Goal: Task Accomplishment & Management: Use online tool/utility

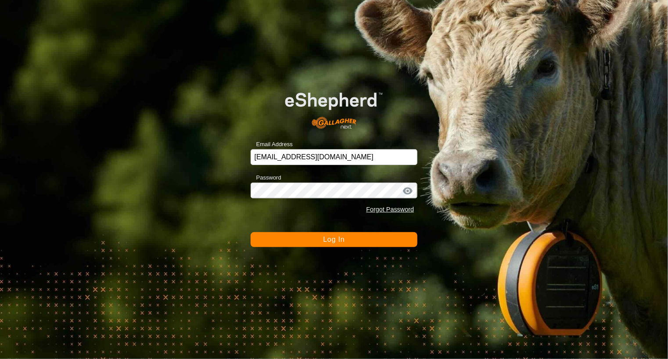
click at [340, 240] on span "Log In" at bounding box center [333, 239] width 21 height 7
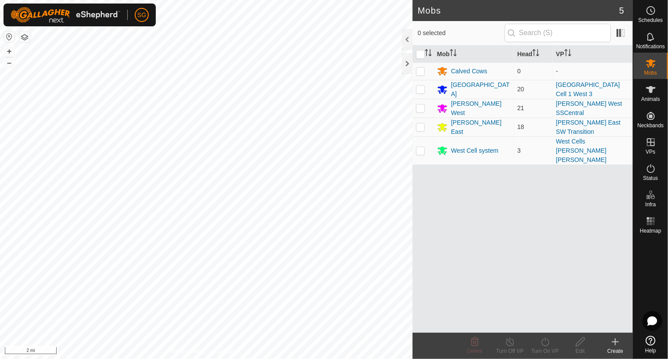
click at [454, 160] on div "Mobs 5 0 selected Mob Head VP Calved Cows 0 - [GEOGRAPHIC_DATA] 20 [GEOGRAPHIC_…" at bounding box center [316, 179] width 633 height 359
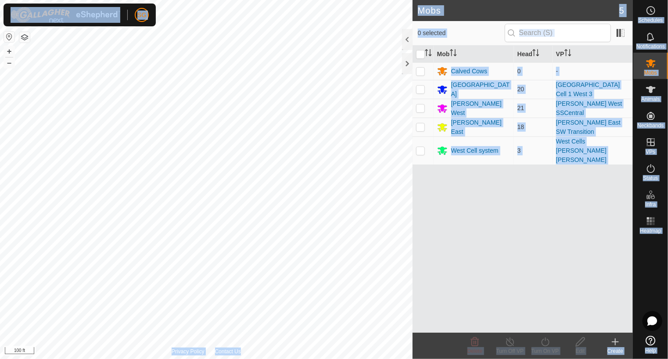
click at [209, 154] on div "SG Schedules Notifications Mobs Animals Neckbands VPs Status Infra Heatmap Help…" at bounding box center [334, 179] width 668 height 359
click at [451, 126] on div "[PERSON_NAME] East" at bounding box center [480, 127] width 59 height 18
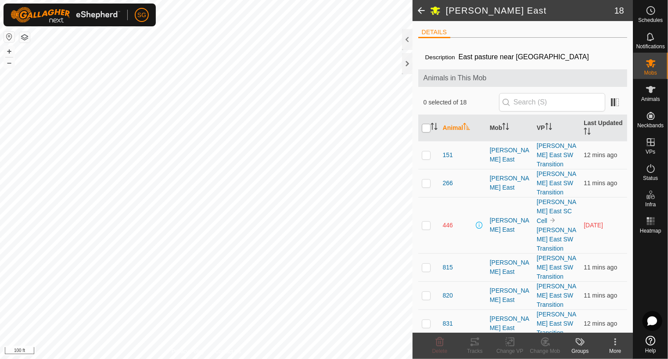
click at [424, 129] on input "checkbox" at bounding box center [426, 128] width 9 height 9
checkbox input "true"
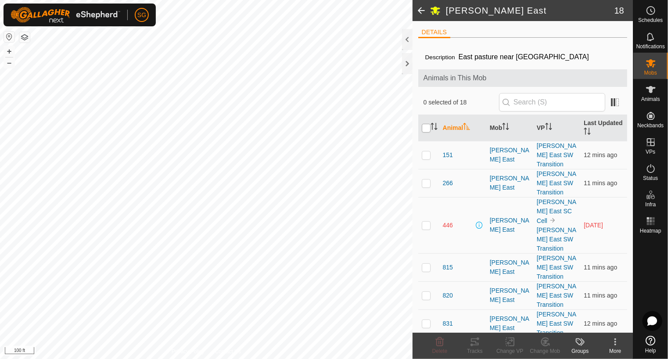
checkbox input "true"
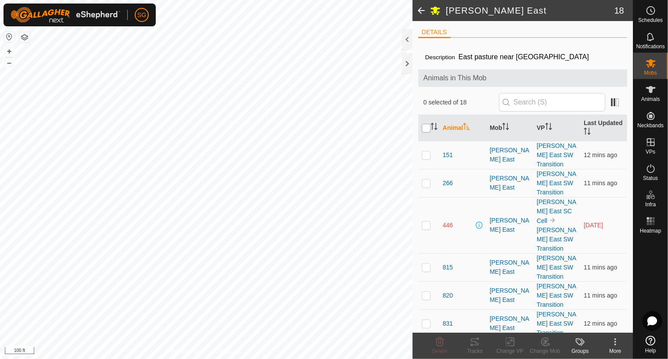
checkbox input "true"
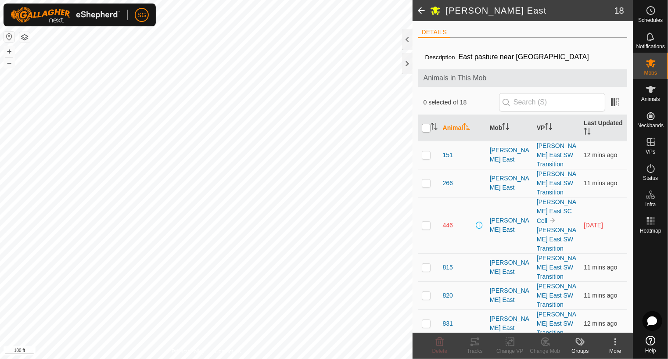
checkbox input "true"
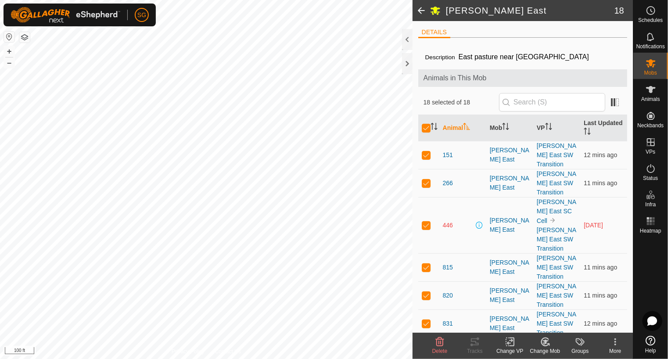
click at [505, 339] on icon at bounding box center [510, 342] width 11 height 11
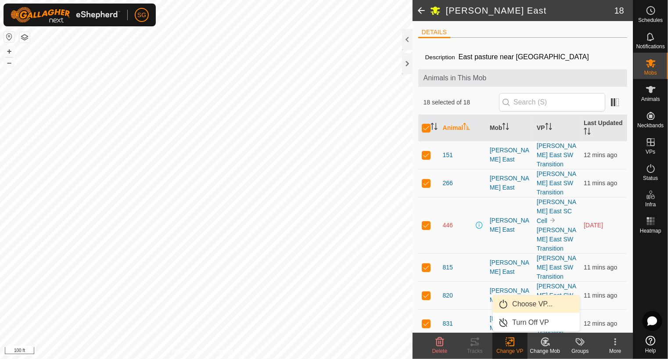
click at [530, 305] on link "Choose VP..." at bounding box center [536, 304] width 87 height 18
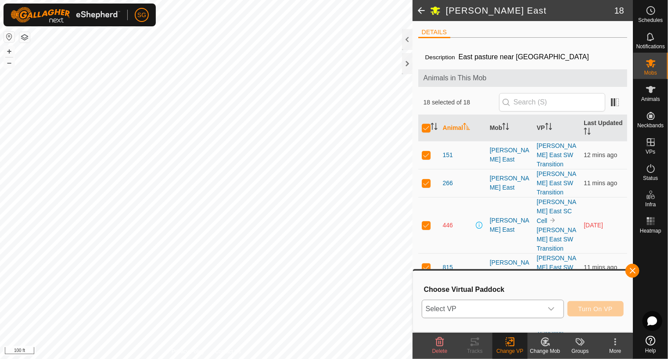
click at [554, 309] on icon "dropdown trigger" at bounding box center [551, 308] width 7 height 7
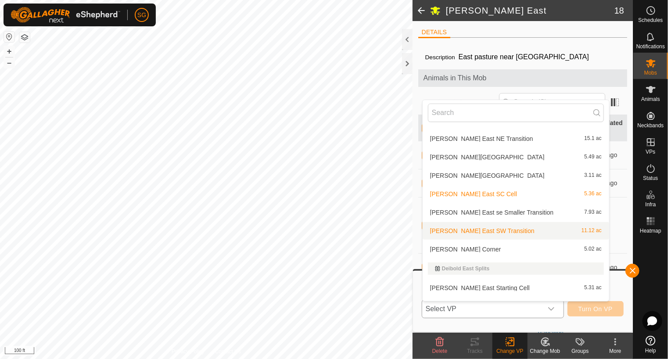
scroll to position [362, 0]
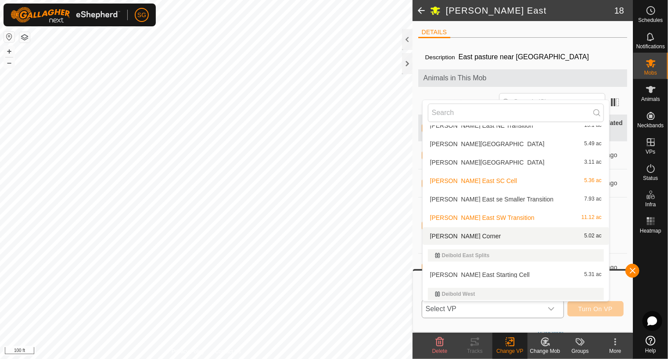
click at [441, 232] on li "[PERSON_NAME] Corner 5.02 ac" at bounding box center [515, 236] width 186 height 18
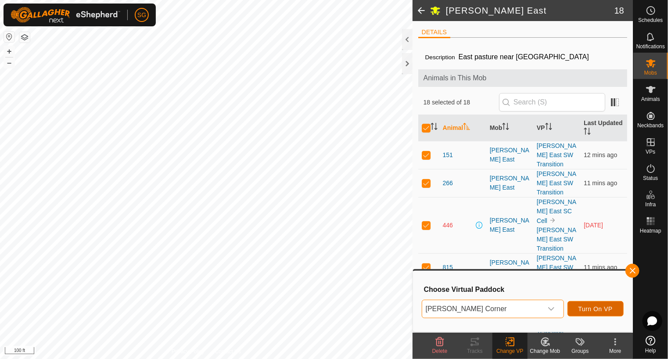
click at [592, 308] on span "Turn On VP" at bounding box center [595, 308] width 34 height 7
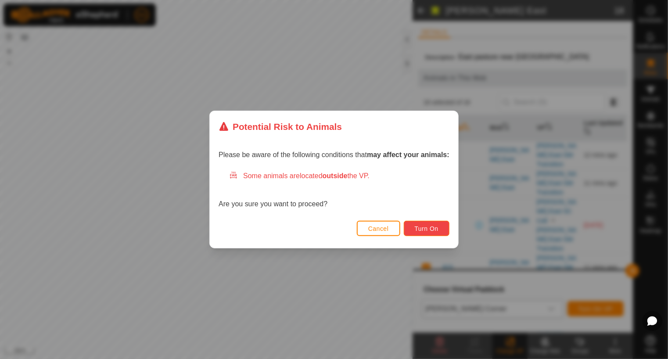
click at [439, 233] on button "Turn On" at bounding box center [427, 228] width 46 height 15
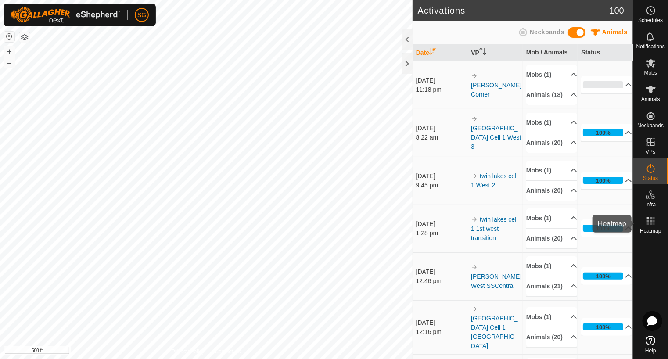
click at [652, 223] on icon at bounding box center [650, 221] width 11 height 11
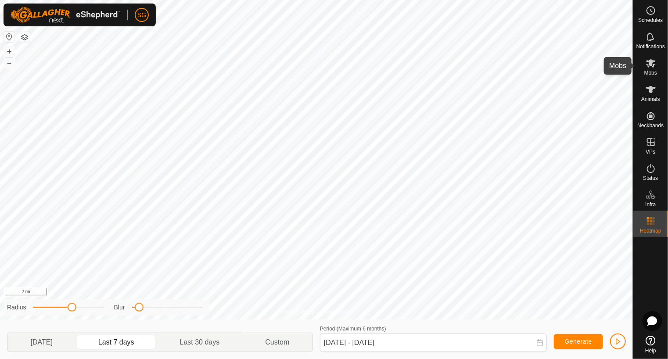
click at [655, 65] on icon at bounding box center [650, 63] width 11 height 11
